Goal: Check status

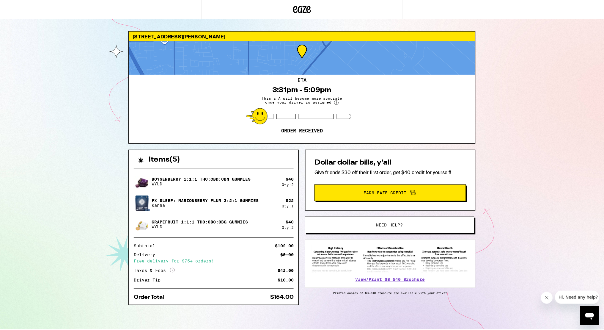
click at [524, 103] on div "[STREET_ADDRESS][PERSON_NAME] 3:31pm - 5:09pm This ETA will become more accurat…" at bounding box center [302, 164] width 604 height 329
click at [505, 54] on div "[STREET_ADDRESS][PERSON_NAME] 3:31pm - 5:09pm This ETA will become more accurat…" at bounding box center [302, 164] width 604 height 329
click at [534, 54] on div "[STREET_ADDRESS][PERSON_NAME] 3:31pm - 5:09pm This ETA will become more accurat…" at bounding box center [302, 164] width 604 height 329
click at [510, 52] on div "[STREET_ADDRESS][PERSON_NAME] 3:31pm - 5:09pm This ETA will become more accurat…" at bounding box center [302, 164] width 604 height 329
click at [537, 53] on div "[STREET_ADDRESS][PERSON_NAME] 3:31pm - 5:09pm This ETA will become more accurat…" at bounding box center [302, 164] width 604 height 329
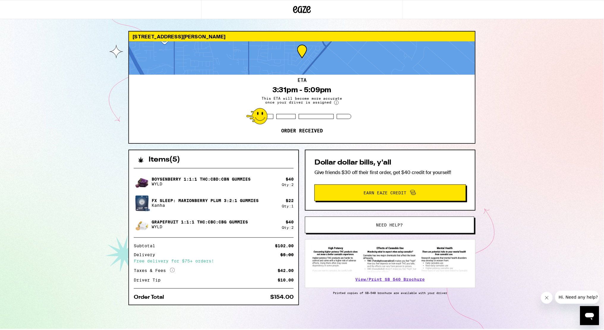
click at [518, 52] on div "[STREET_ADDRESS][PERSON_NAME] 3:31pm - 5:09pm This ETA will become more accurat…" at bounding box center [302, 164] width 604 height 329
click at [572, 54] on div "[STREET_ADDRESS][PERSON_NAME] 3:31pm - 5:09pm This ETA will become more accurat…" at bounding box center [302, 164] width 604 height 329
click at [528, 54] on div "[STREET_ADDRESS][PERSON_NAME] 3:31pm - 5:09pm This ETA will become more accurat…" at bounding box center [302, 164] width 604 height 329
click at [571, 62] on div "[STREET_ADDRESS][PERSON_NAME] 3:31pm - 5:09pm This ETA will become more accurat…" at bounding box center [302, 164] width 604 height 329
click at [517, 54] on div "[STREET_ADDRESS][PERSON_NAME] 3:31pm - 5:09pm This ETA will become more accurat…" at bounding box center [302, 164] width 604 height 329
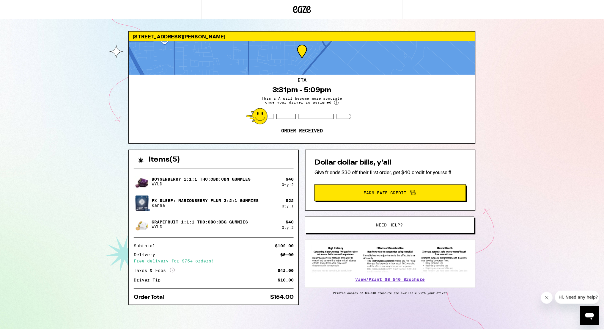
click at [517, 54] on div "[STREET_ADDRESS][PERSON_NAME] 3:31pm - 5:09pm This ETA will become more accurat…" at bounding box center [302, 164] width 604 height 329
click at [531, 54] on div "[STREET_ADDRESS][PERSON_NAME] 3:31pm - 5:09pm This ETA will become more accurat…" at bounding box center [302, 164] width 604 height 329
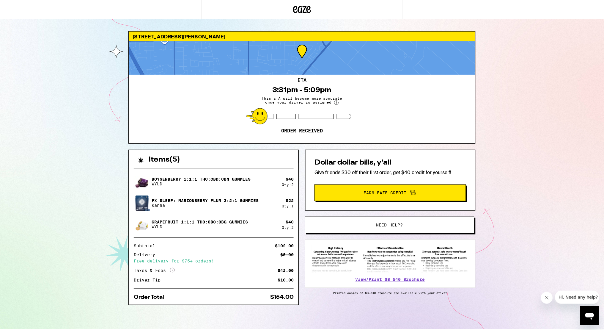
click at [514, 54] on div "[STREET_ADDRESS][PERSON_NAME] 3:31pm - 5:09pm This ETA will become more accurat…" at bounding box center [302, 164] width 604 height 329
click at [534, 57] on div "[STREET_ADDRESS][PERSON_NAME] 3:31pm - 5:09pm This ETA will become more accurat…" at bounding box center [302, 164] width 604 height 329
click at [515, 55] on div "[STREET_ADDRESS][PERSON_NAME] 3:31pm - 5:09pm This ETA will become more accurat…" at bounding box center [302, 164] width 604 height 329
click at [515, 47] on div "[STREET_ADDRESS][PERSON_NAME] 3:31pm - 5:09pm This ETA will become more accurat…" at bounding box center [302, 164] width 604 height 329
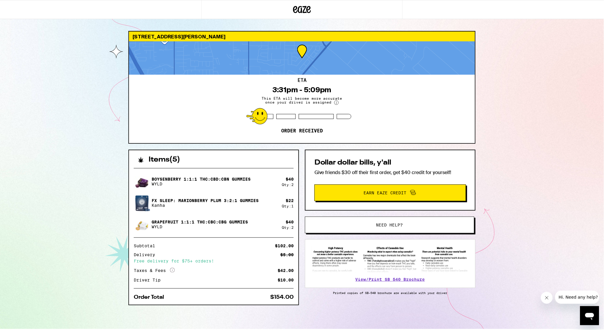
click at [528, 49] on div "[STREET_ADDRESS][PERSON_NAME] 3:31pm - 5:09pm This ETA will become more accurat…" at bounding box center [302, 164] width 604 height 329
drag, startPoint x: 514, startPoint y: 57, endPoint x: 518, endPoint y: 57, distance: 3.6
click at [514, 57] on div "[STREET_ADDRESS][PERSON_NAME] 3:31pm - 5:09pm This ETA will become more accurat…" at bounding box center [302, 164] width 604 height 329
click at [552, 74] on div "[STREET_ADDRESS][PERSON_NAME] 3:31pm - 5:09pm This ETA will become more accurat…" at bounding box center [302, 164] width 604 height 329
click at [518, 47] on div "[STREET_ADDRESS][PERSON_NAME] 3:31pm - 5:09pm This ETA will become more accurat…" at bounding box center [302, 164] width 604 height 329
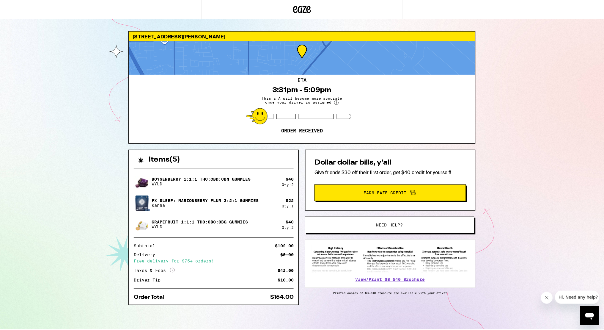
click at [518, 35] on div "[STREET_ADDRESS][PERSON_NAME] 3:31pm - 5:09pm This ETA will become more accurat…" at bounding box center [302, 164] width 604 height 329
click at [514, 31] on div "[STREET_ADDRESS][PERSON_NAME] 3:31pm - 5:09pm This ETA will become more accurat…" at bounding box center [302, 164] width 604 height 329
click at [530, 34] on div "[STREET_ADDRESS][PERSON_NAME] 3:31pm - 5:09pm This ETA will become more accurat…" at bounding box center [302, 164] width 604 height 329
click at [509, 34] on div "[STREET_ADDRESS][PERSON_NAME] 3:31pm - 5:09pm This ETA will become more accurat…" at bounding box center [302, 164] width 604 height 329
click at [538, 34] on div "[STREET_ADDRESS][PERSON_NAME] 3:31pm - 5:09pm This ETA will become more accurat…" at bounding box center [302, 164] width 604 height 329
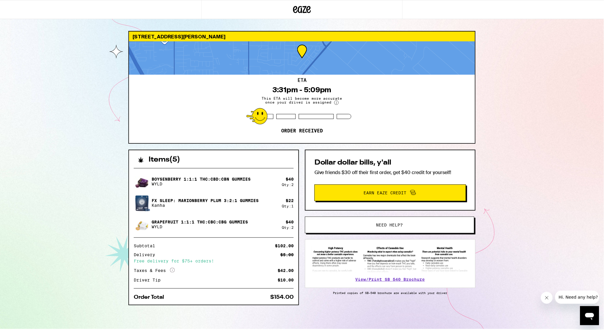
click at [512, 34] on div "[STREET_ADDRESS][PERSON_NAME] 3:31pm - 5:09pm This ETA will become more accurat…" at bounding box center [302, 164] width 604 height 329
click at [512, 39] on div "[STREET_ADDRESS][PERSON_NAME] 3:31pm - 5:09pm This ETA will become more accurat…" at bounding box center [302, 164] width 604 height 329
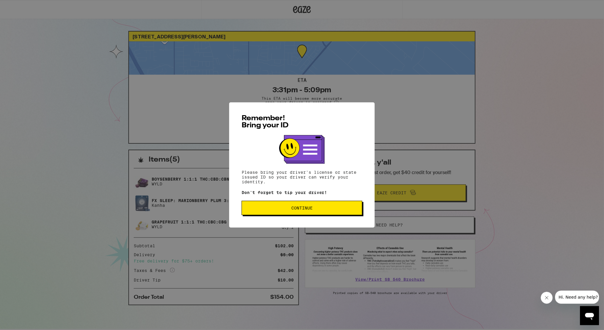
click at [330, 213] on button "Continue" at bounding box center [302, 208] width 121 height 14
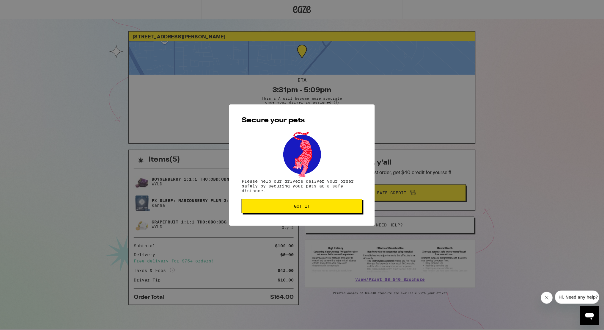
click at [330, 210] on button "Got it" at bounding box center [302, 206] width 121 height 14
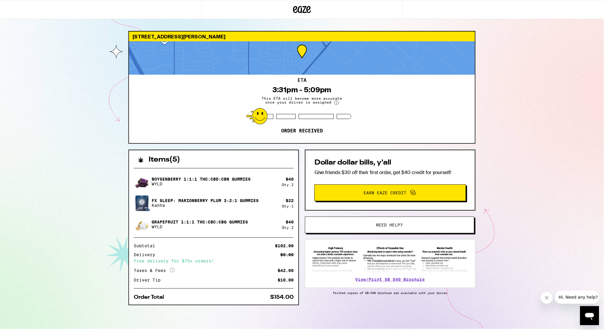
click at [500, 57] on div "[STREET_ADDRESS][PERSON_NAME] 3:31pm - 5:09pm This ETA will become more accurat…" at bounding box center [302, 164] width 604 height 329
click at [546, 57] on div "[STREET_ADDRESS][PERSON_NAME] 3:31pm - 5:09pm This ETA will become more accurat…" at bounding box center [302, 164] width 604 height 329
click at [511, 56] on div "[STREET_ADDRESS][PERSON_NAME] 3:31pm - 5:09pm This ETA will become more accurat…" at bounding box center [302, 164] width 604 height 329
click at [529, 56] on div "[STREET_ADDRESS][PERSON_NAME] 3:31pm - 5:09pm This ETA will become more accurat…" at bounding box center [302, 164] width 604 height 329
click at [510, 0] on div at bounding box center [302, 9] width 604 height 19
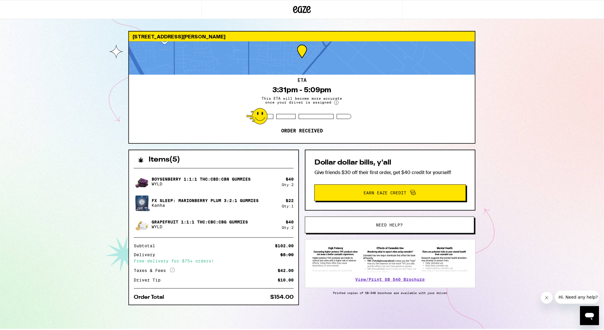
click at [512, 12] on div at bounding box center [302, 9] width 604 height 19
